Goal: Task Accomplishment & Management: Manage account settings

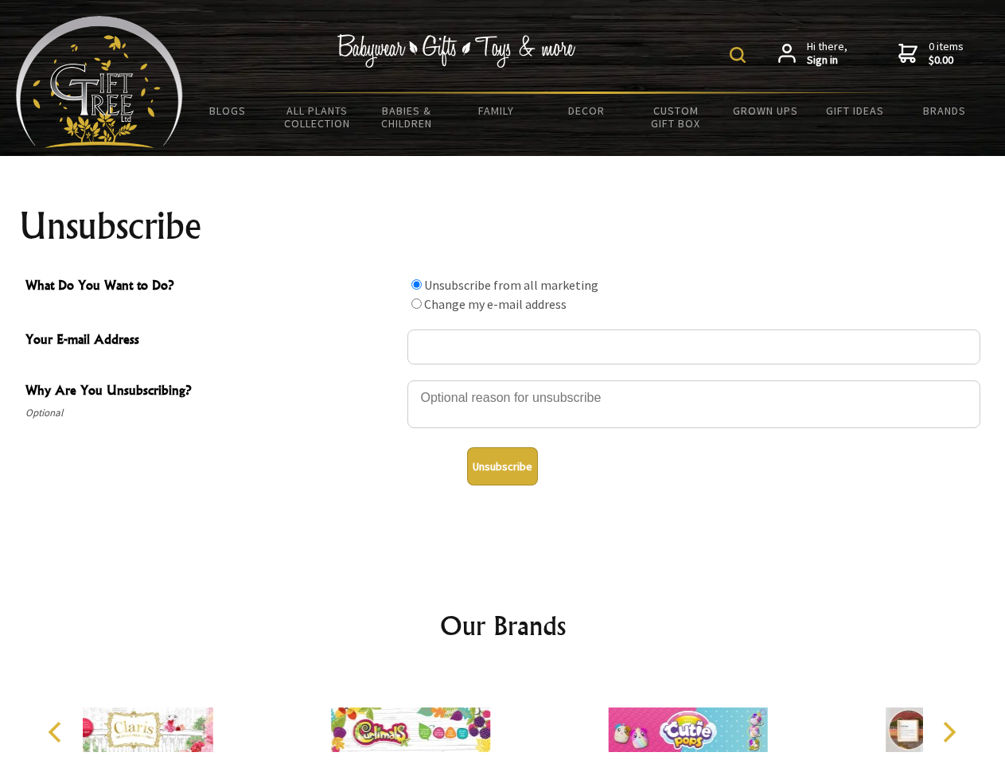
click at [740, 55] on img at bounding box center [738, 55] width 16 height 16
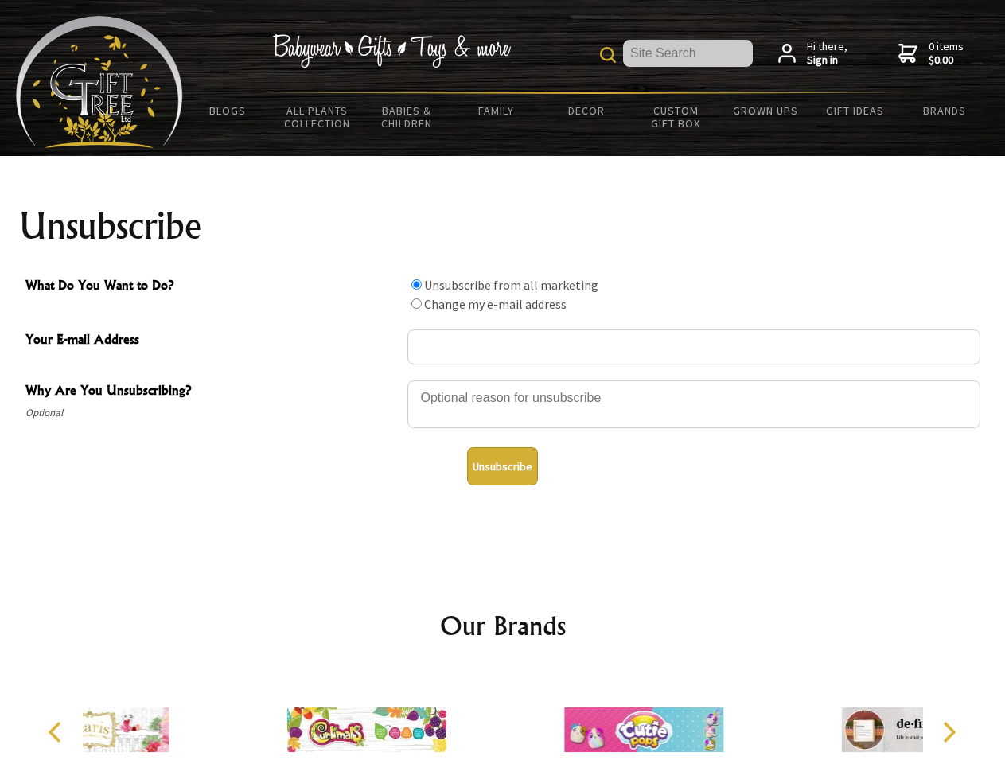
click at [503, 380] on div at bounding box center [694, 407] width 573 height 56
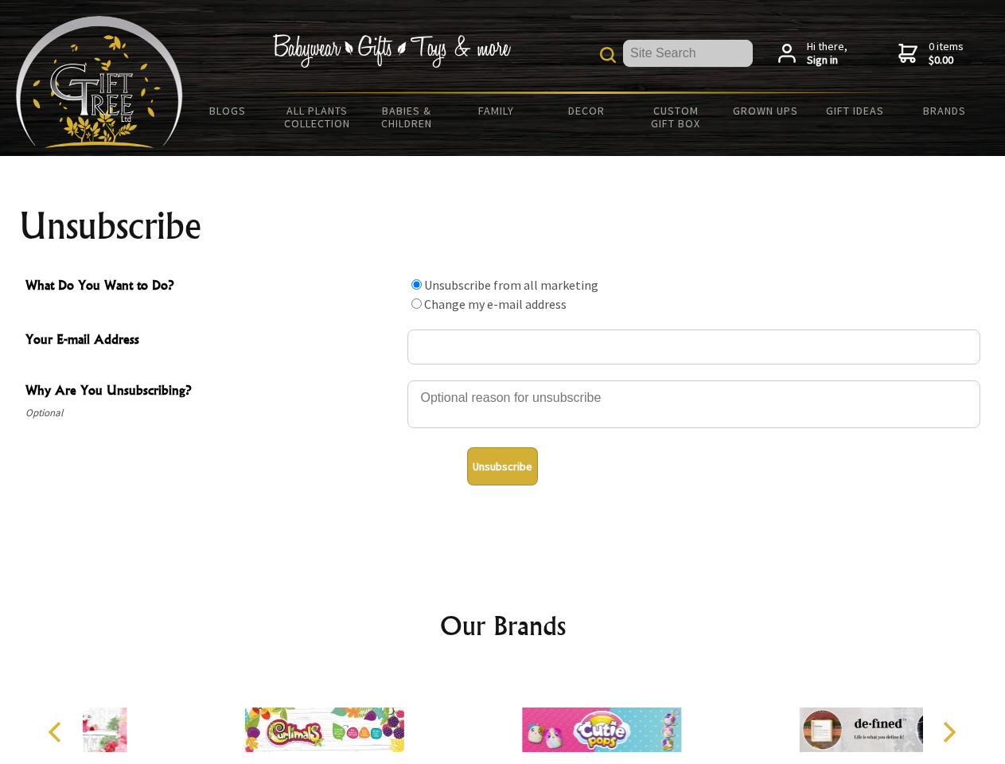
click at [416, 284] on input "What Do You Want to Do?" at bounding box center [417, 284] width 10 height 10
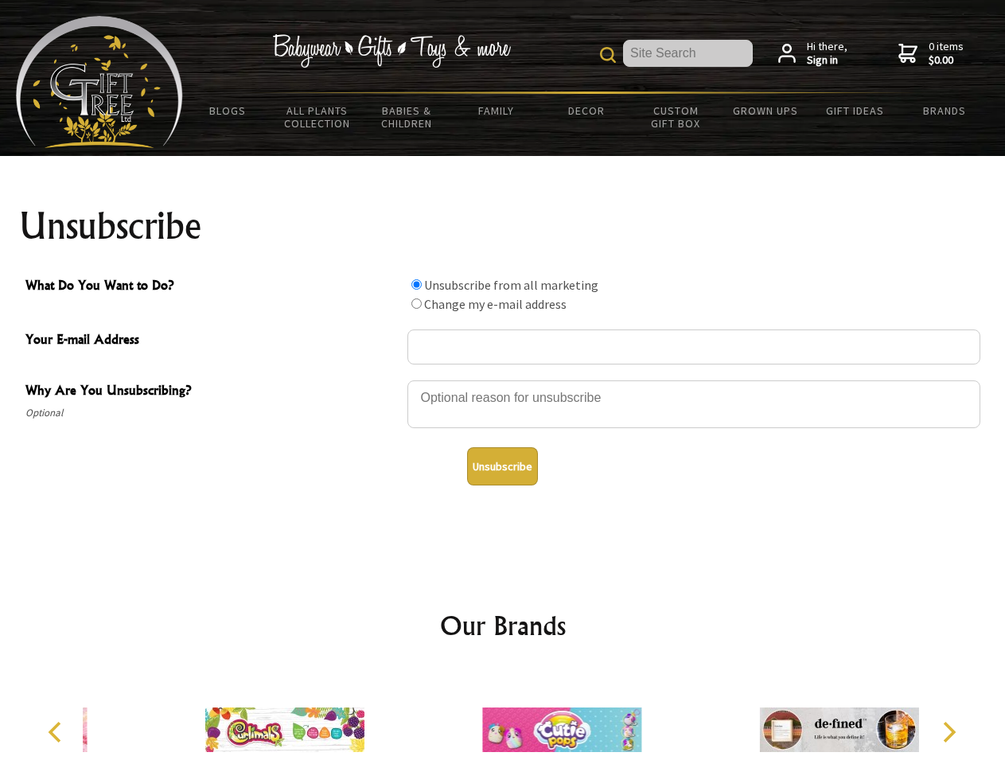
click at [416, 303] on input "What Do You Want to Do?" at bounding box center [417, 303] width 10 height 10
radio input "true"
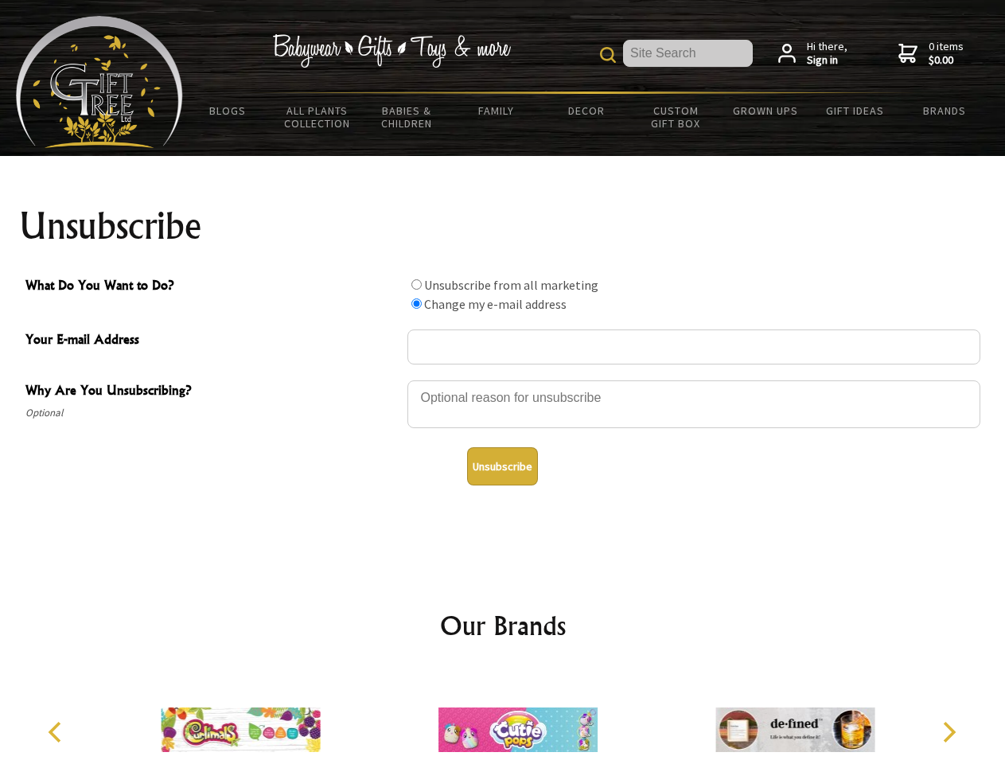
click at [502, 466] on button "Unsubscribe" at bounding box center [502, 466] width 71 height 38
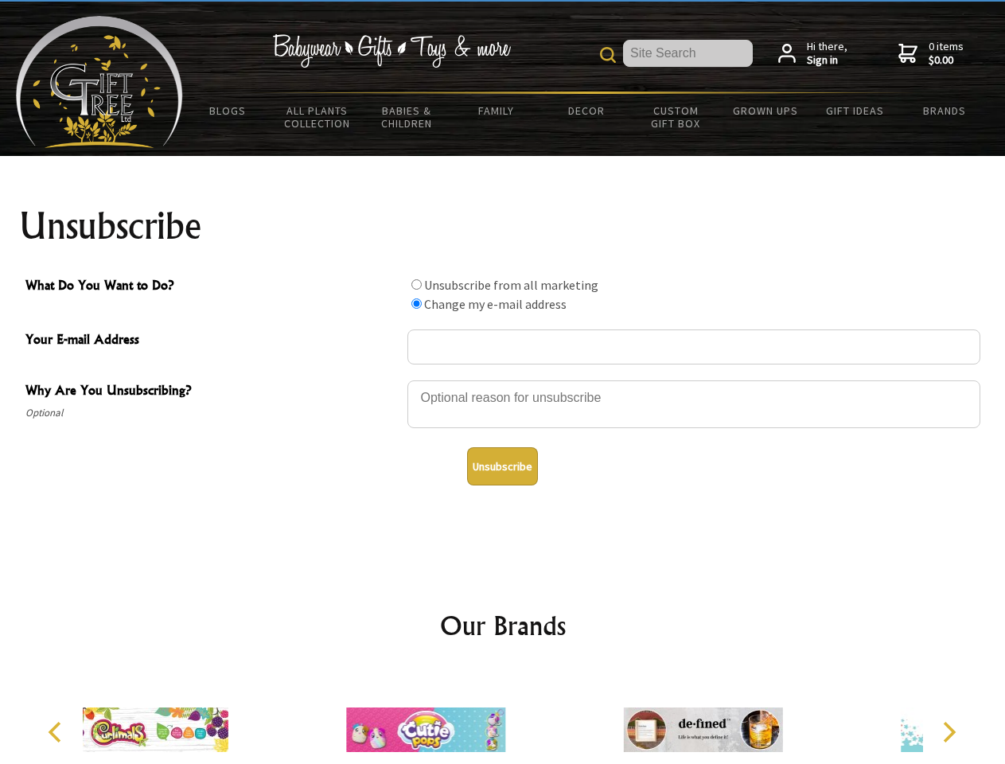
click at [503, 717] on img at bounding box center [425, 729] width 159 height 119
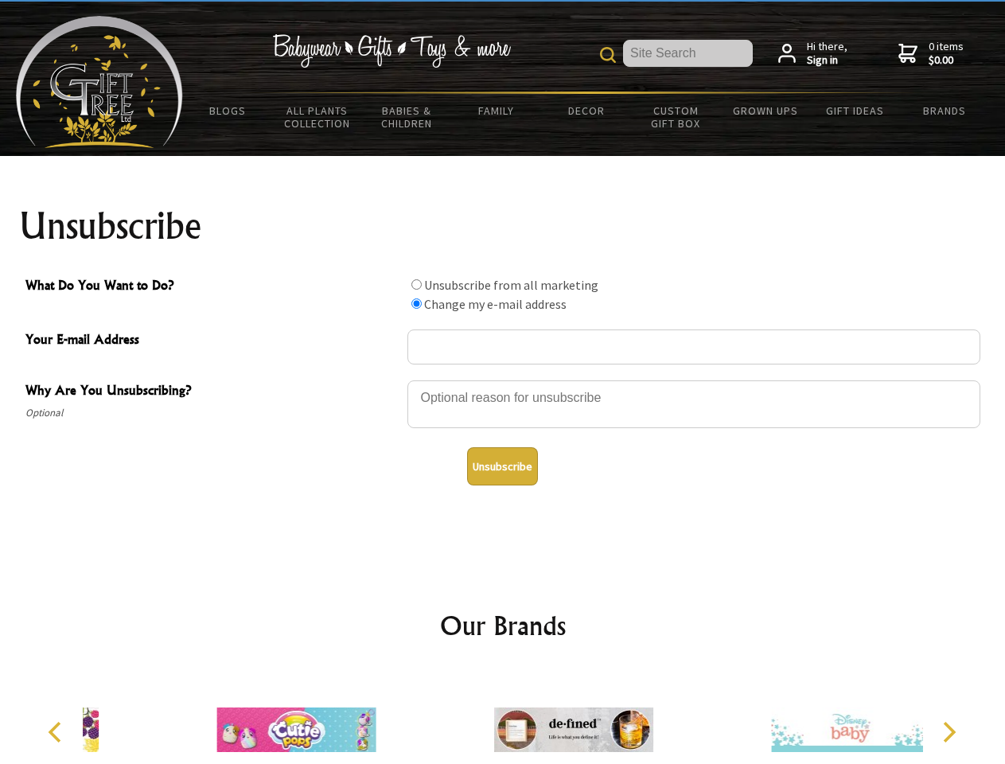
click at [57, 732] on icon "Previous" at bounding box center [56, 732] width 21 height 21
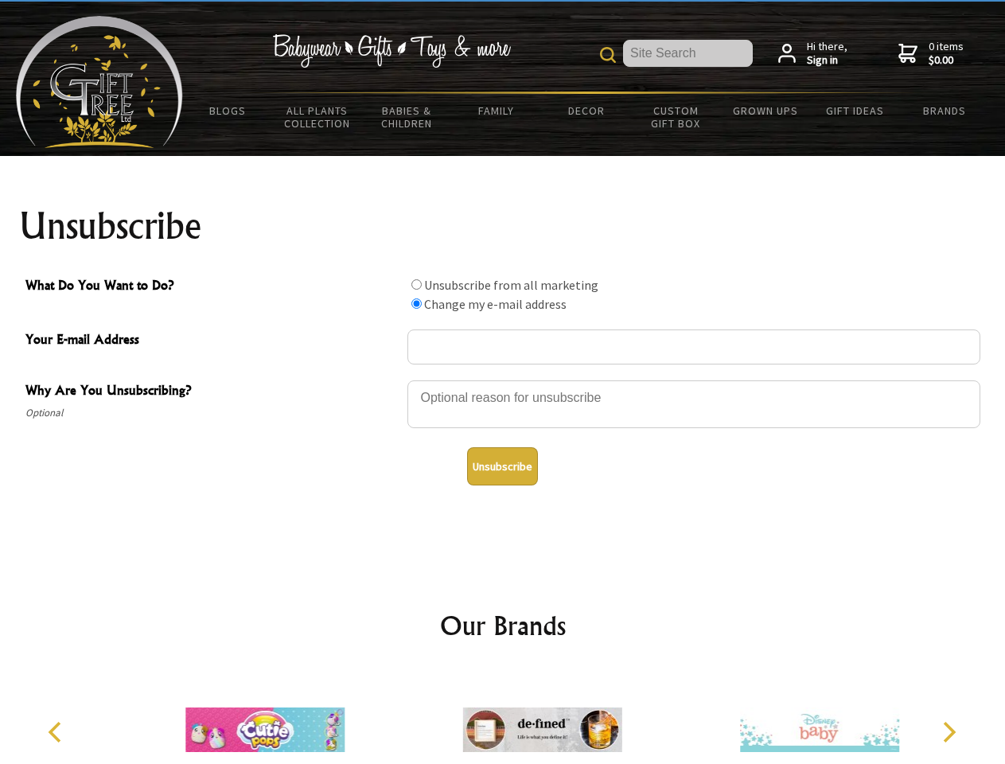
click at [949, 732] on icon "Next" at bounding box center [948, 732] width 21 height 21
